Goal: Task Accomplishment & Management: Use online tool/utility

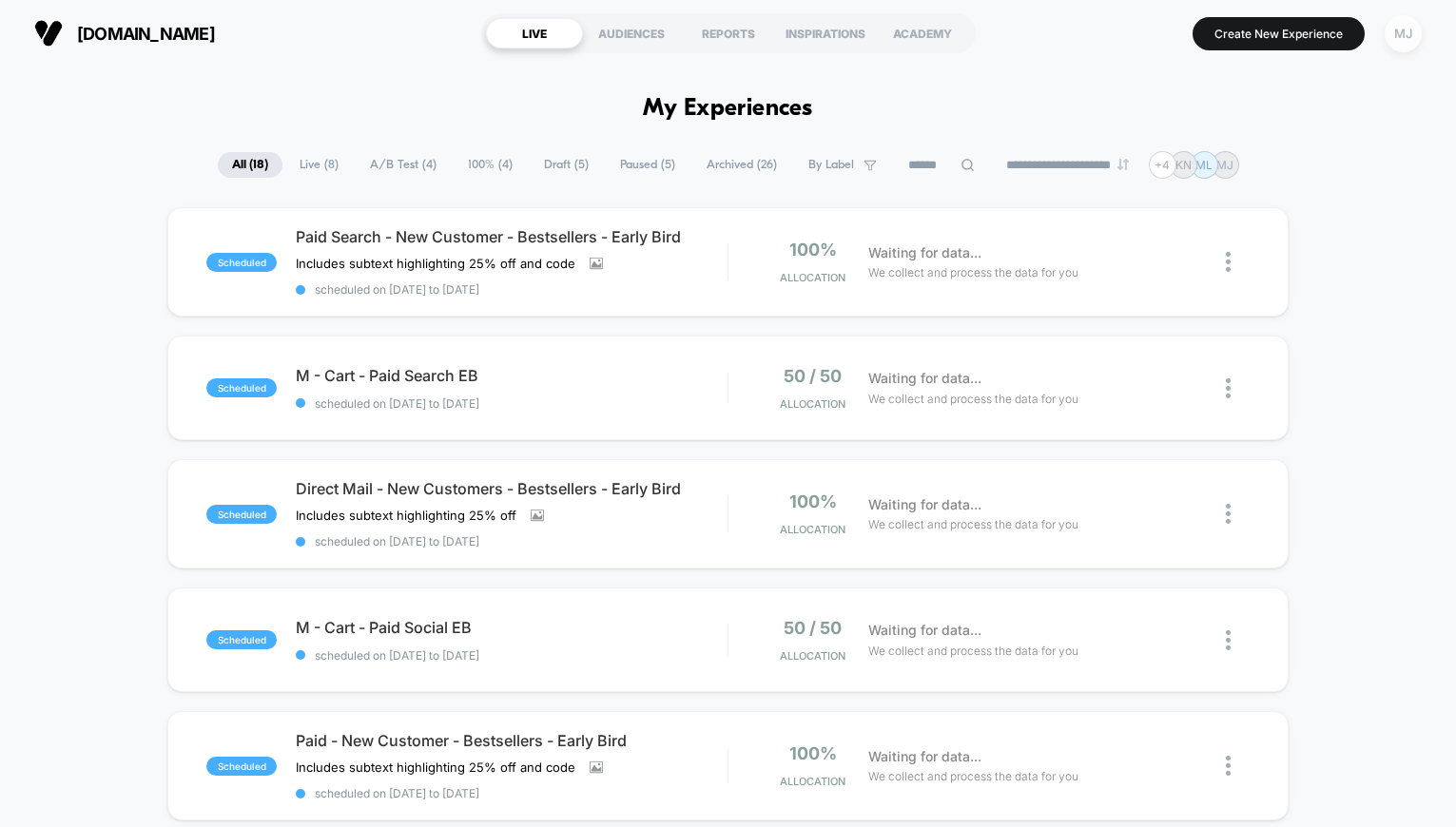
click at [1418, 30] on div "MJ" at bounding box center [1403, 34] width 37 height 37
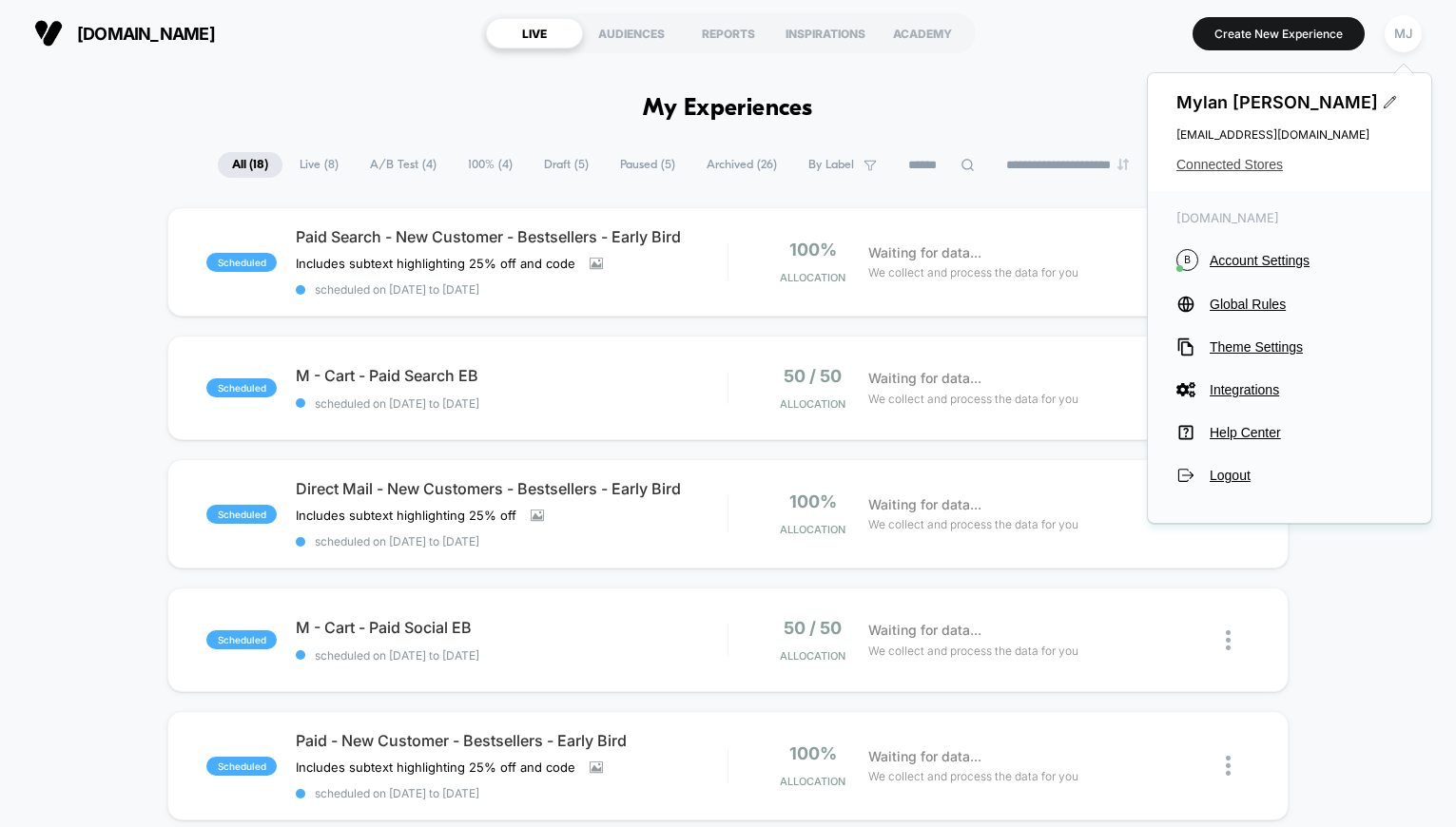
click at [1236, 168] on span "Connected Stores" at bounding box center [1289, 165] width 226 height 16
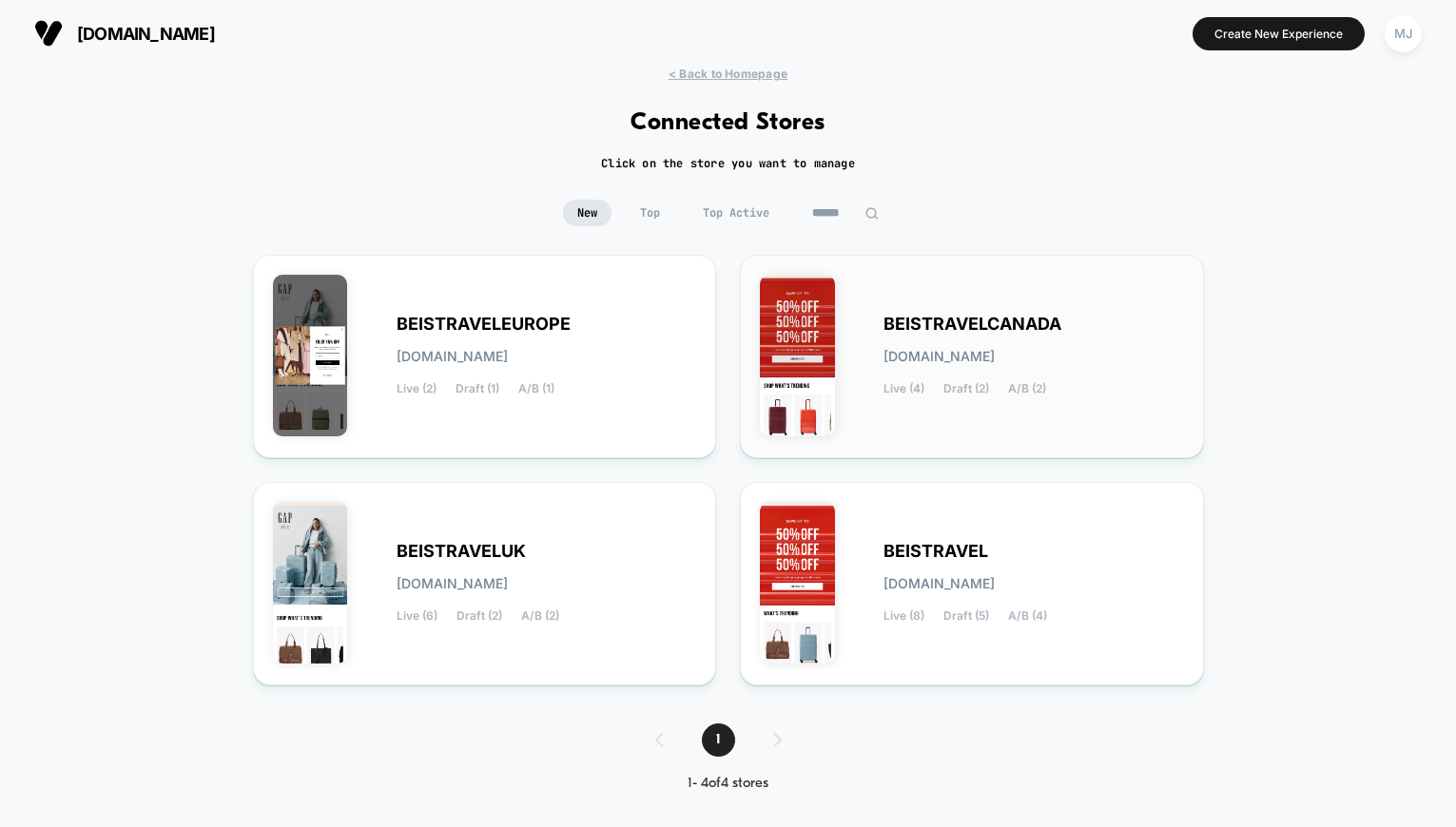
click at [933, 368] on div "BEISTRAVELCANADA [DOMAIN_NAME] Live (4) Draft (2) A/B (2)" at bounding box center [1034, 357] width 300 height 78
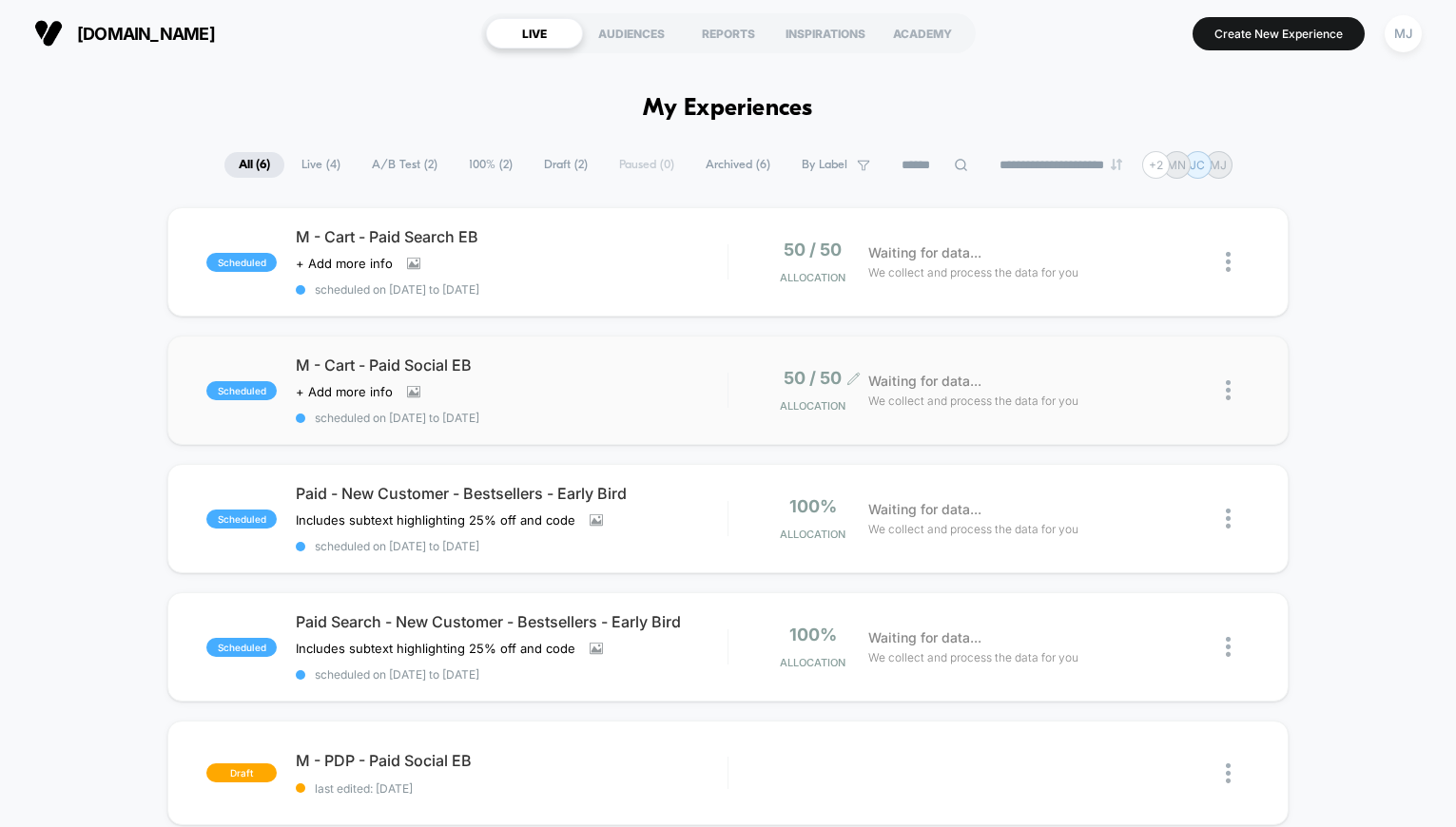
click at [853, 383] on icon at bounding box center [854, 379] width 15 height 15
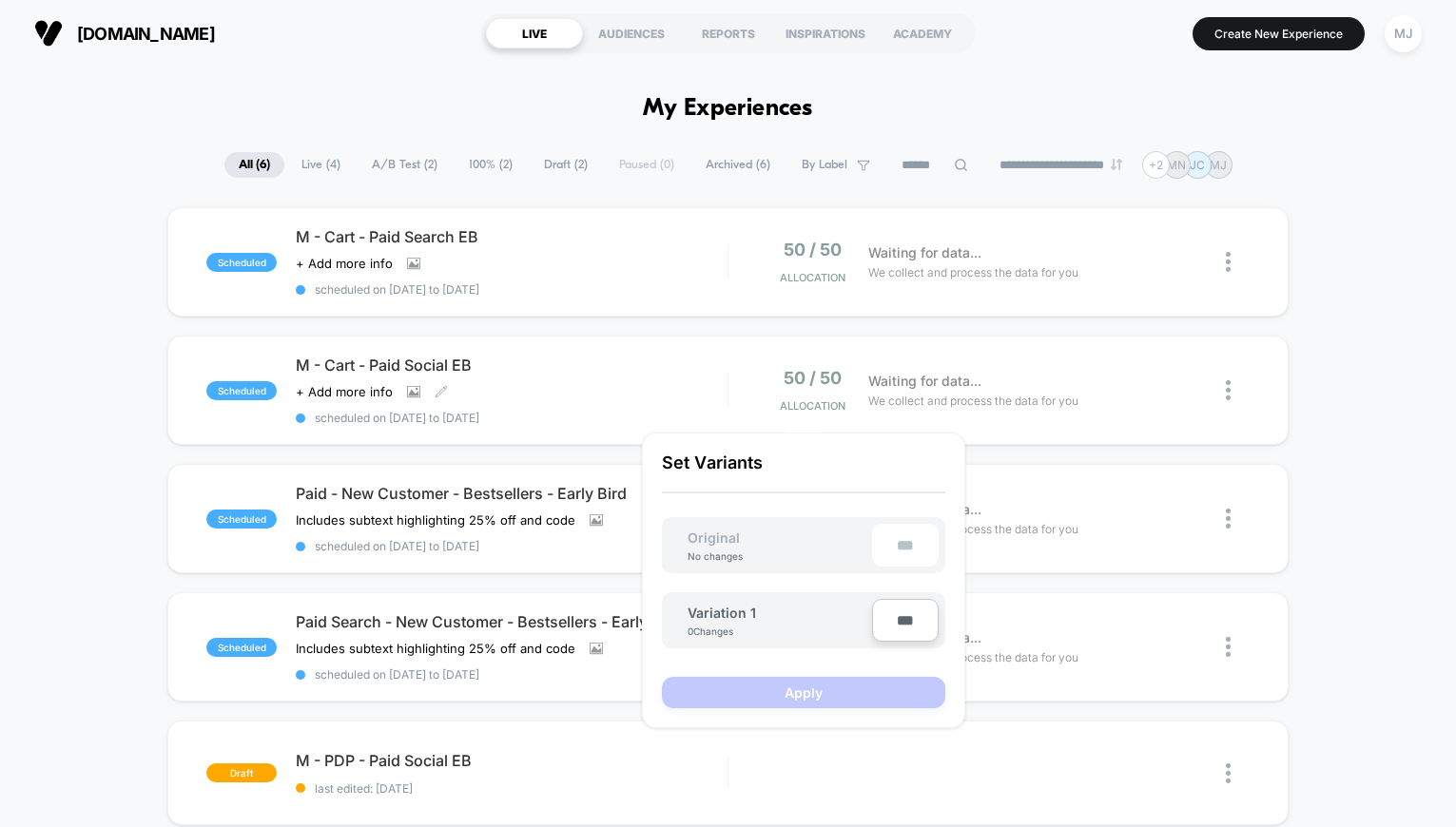
drag, startPoint x: 713, startPoint y: 374, endPoint x: 703, endPoint y: 374, distance: 10.0
click at [711, 373] on span "M - Cart - Paid Social EB" at bounding box center [511, 365] width 432 height 19
